Goal: Navigation & Orientation: Find specific page/section

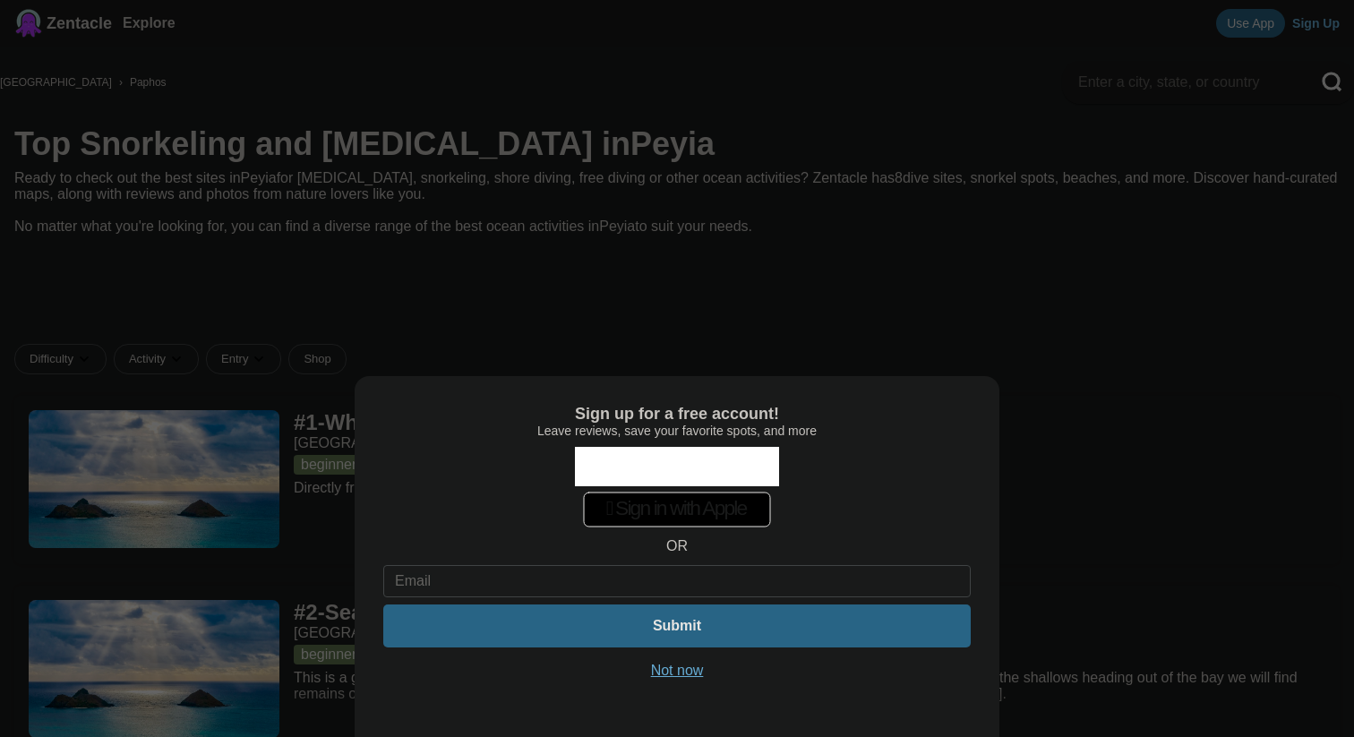
click at [657, 670] on button "Not now" at bounding box center [678, 671] width 64 height 18
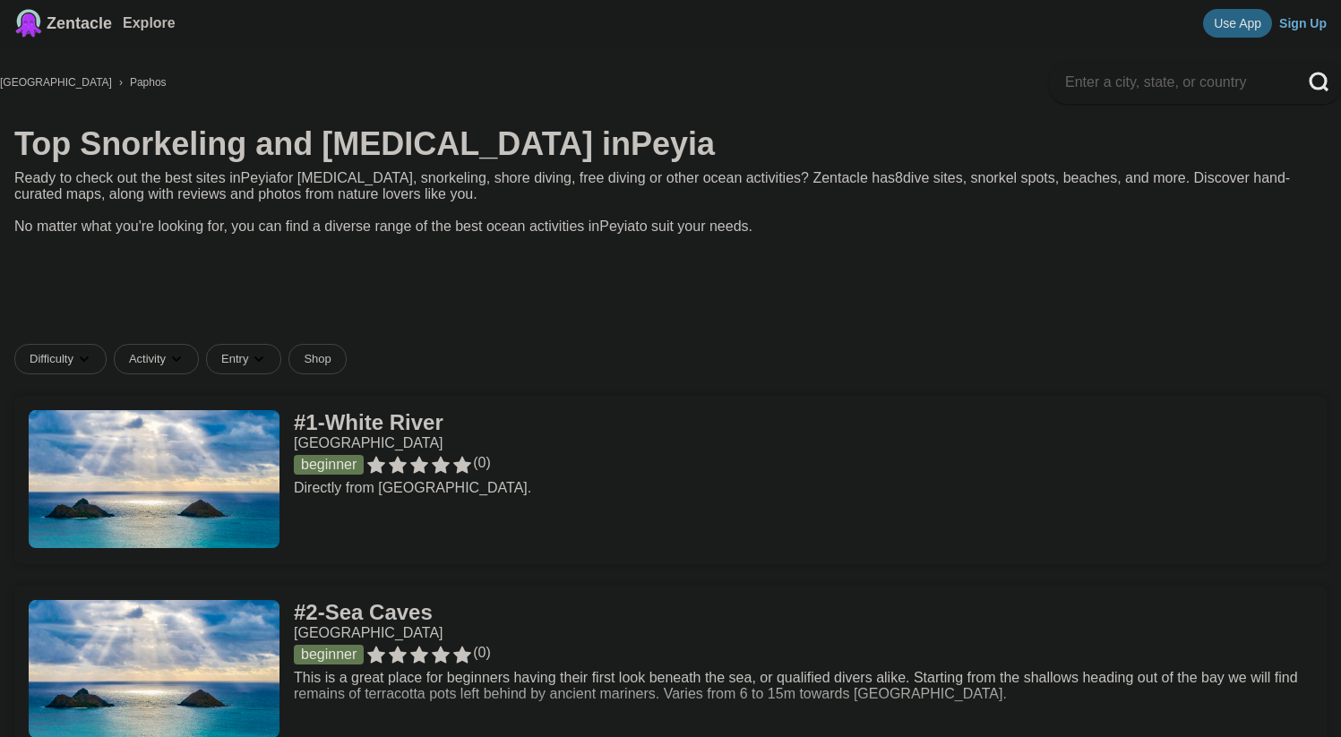
click at [435, 586] on link at bounding box center [670, 670] width 1312 height 168
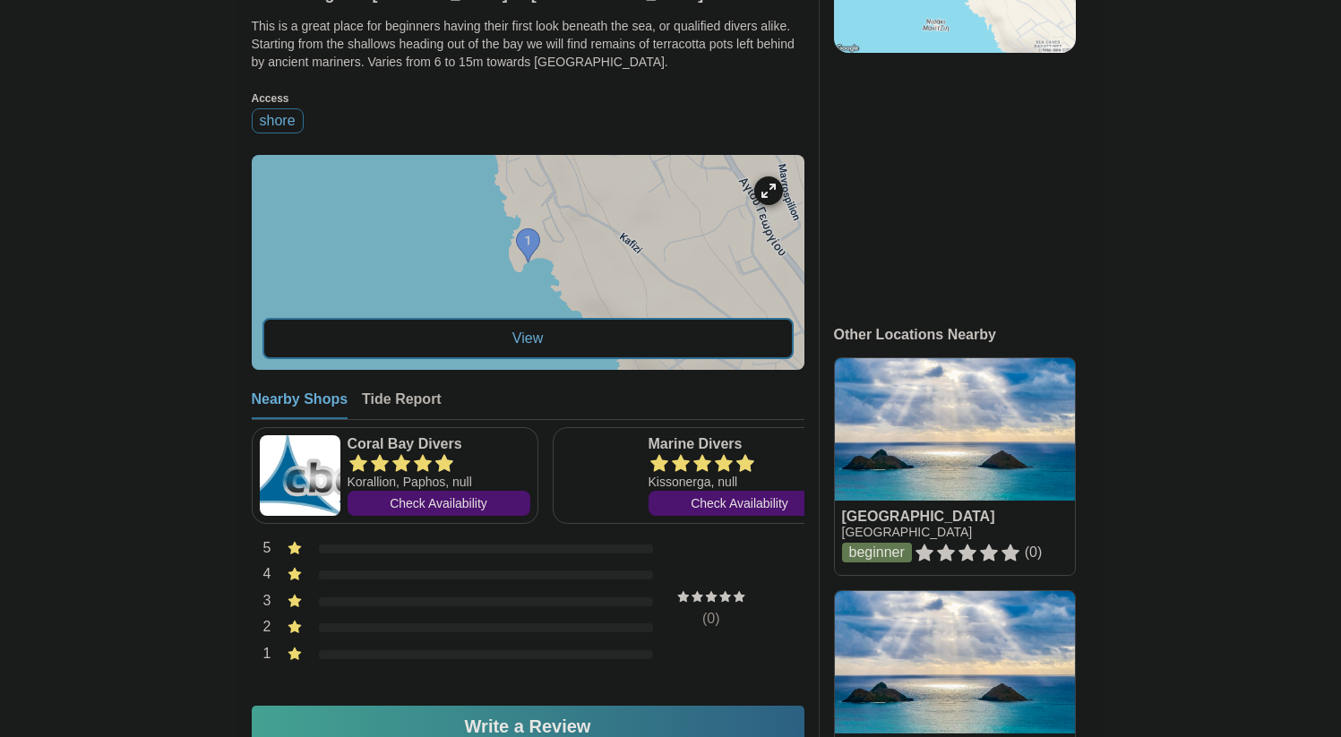
scroll to position [523, 0]
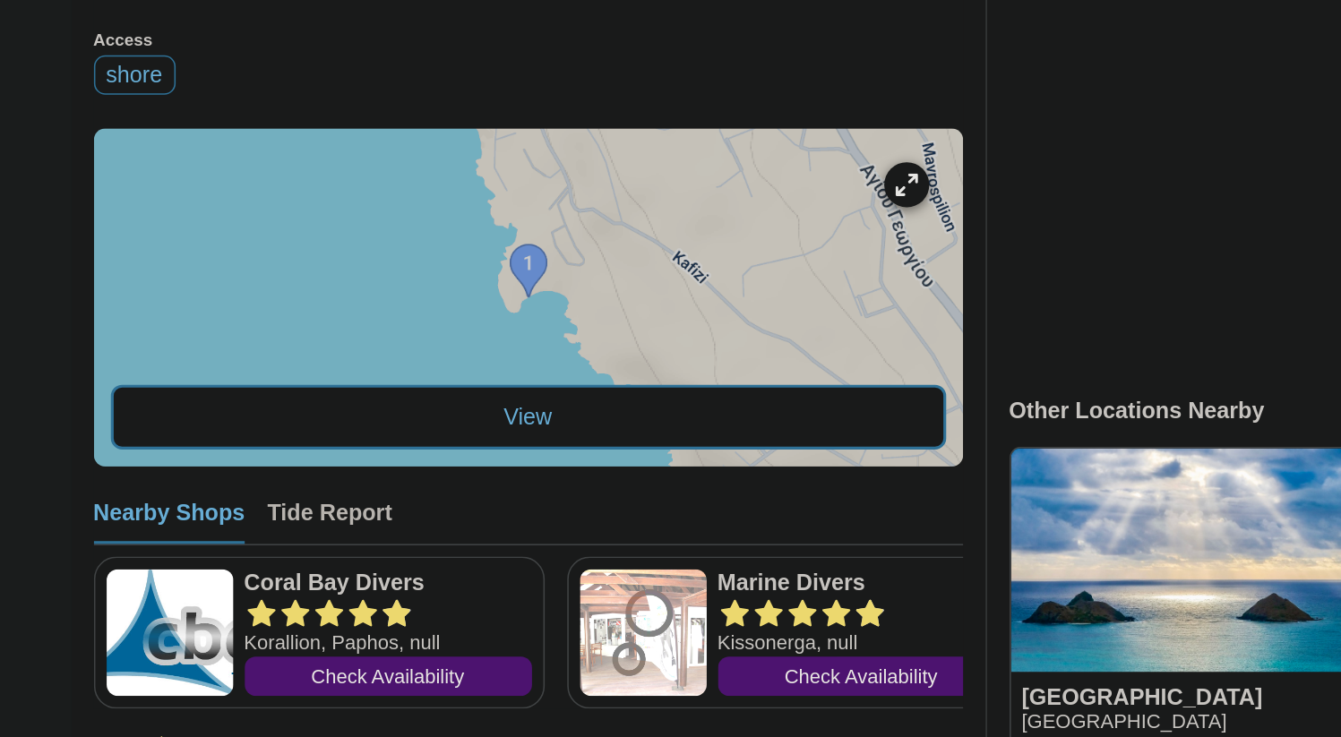
click at [531, 271] on div at bounding box center [528, 293] width 553 height 215
click at [535, 349] on div "View" at bounding box center [527, 369] width 531 height 41
